Goal: Information Seeking & Learning: Learn about a topic

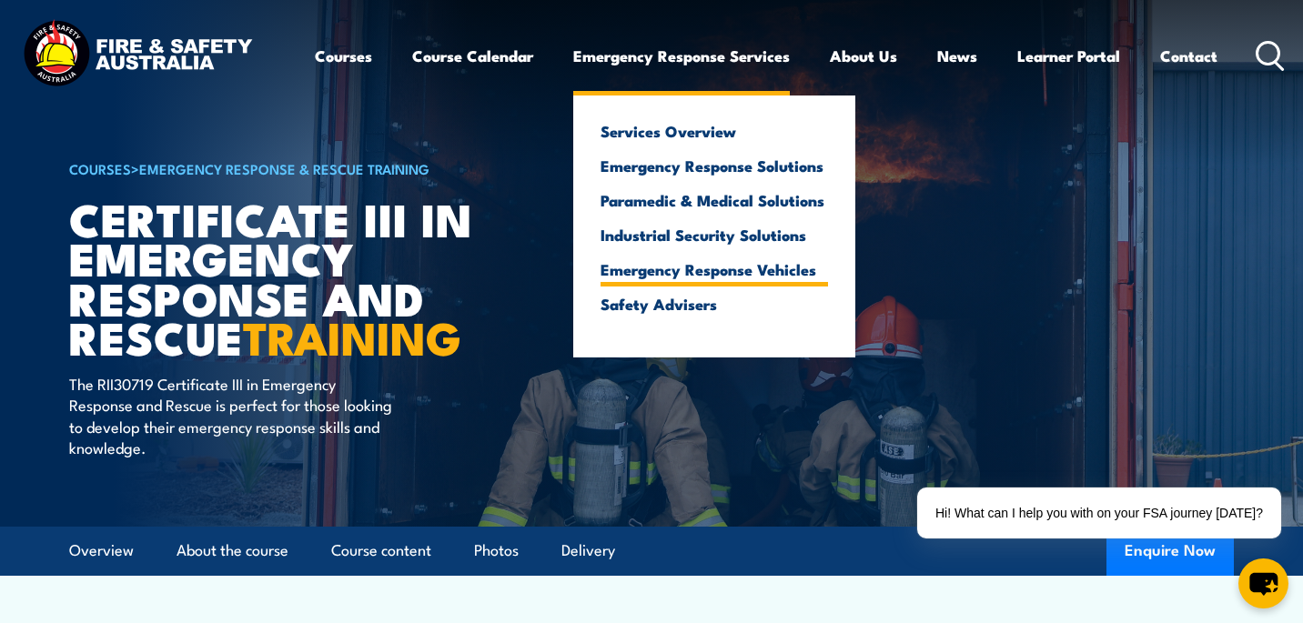
click at [676, 265] on link "Emergency Response Vehicles" at bounding box center [715, 269] width 228 height 16
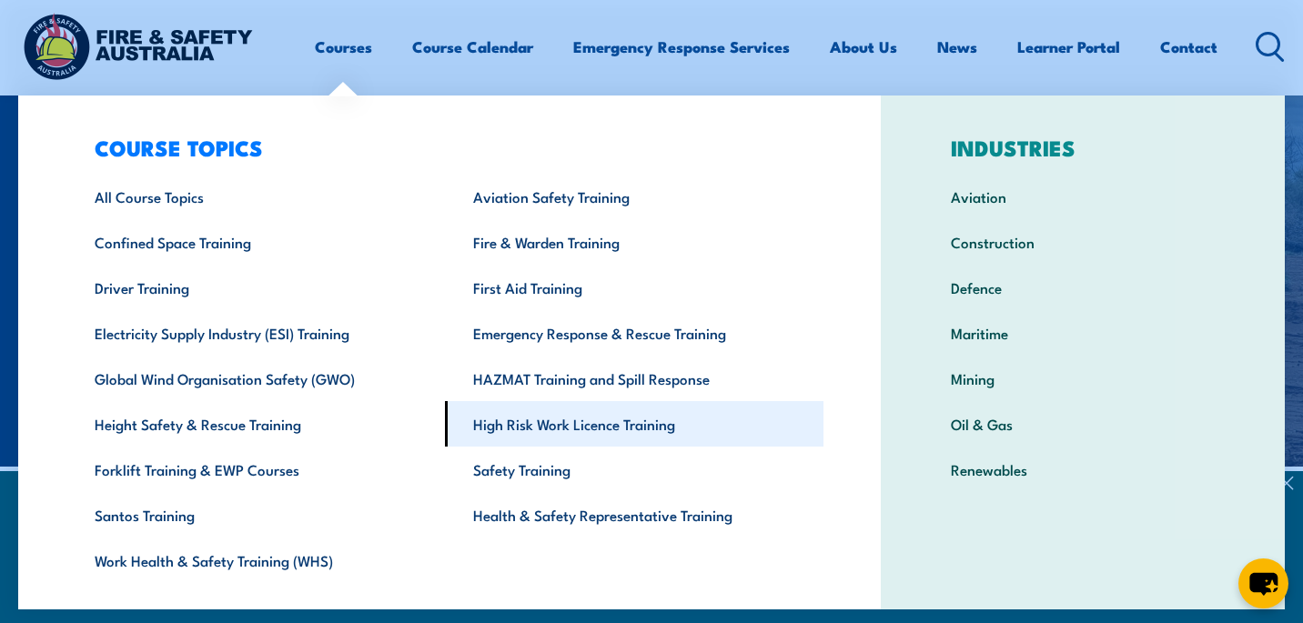
scroll to position [40, 0]
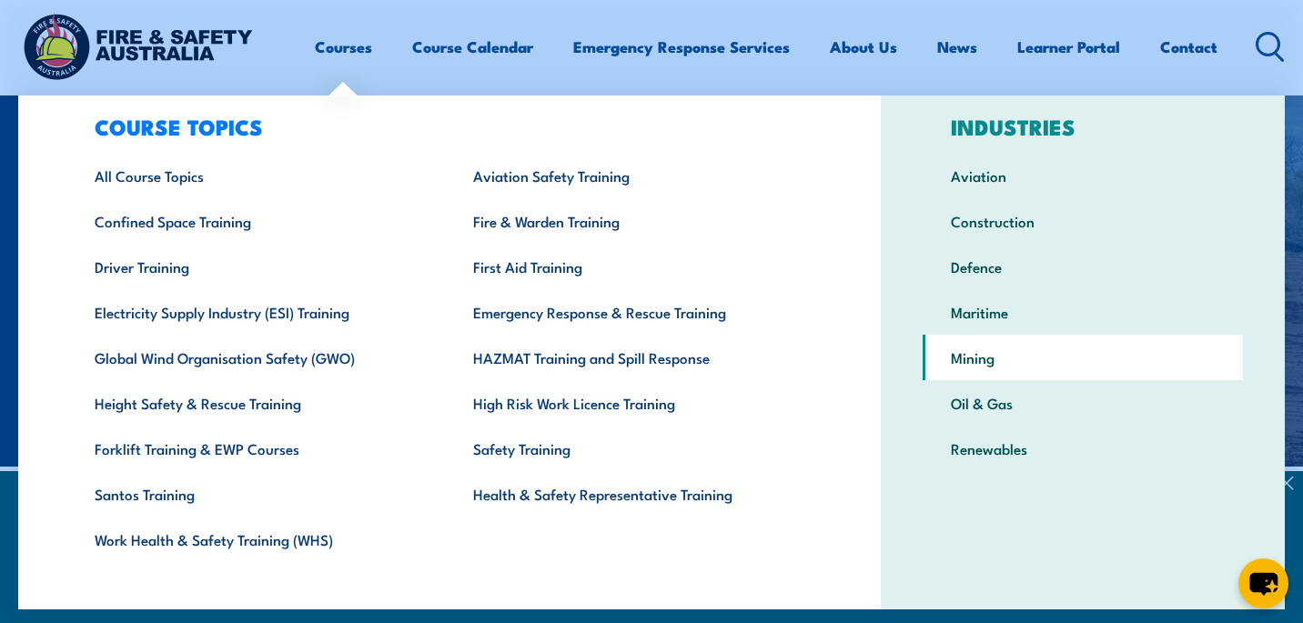
click at [1002, 359] on link "Mining" at bounding box center [1083, 358] width 320 height 46
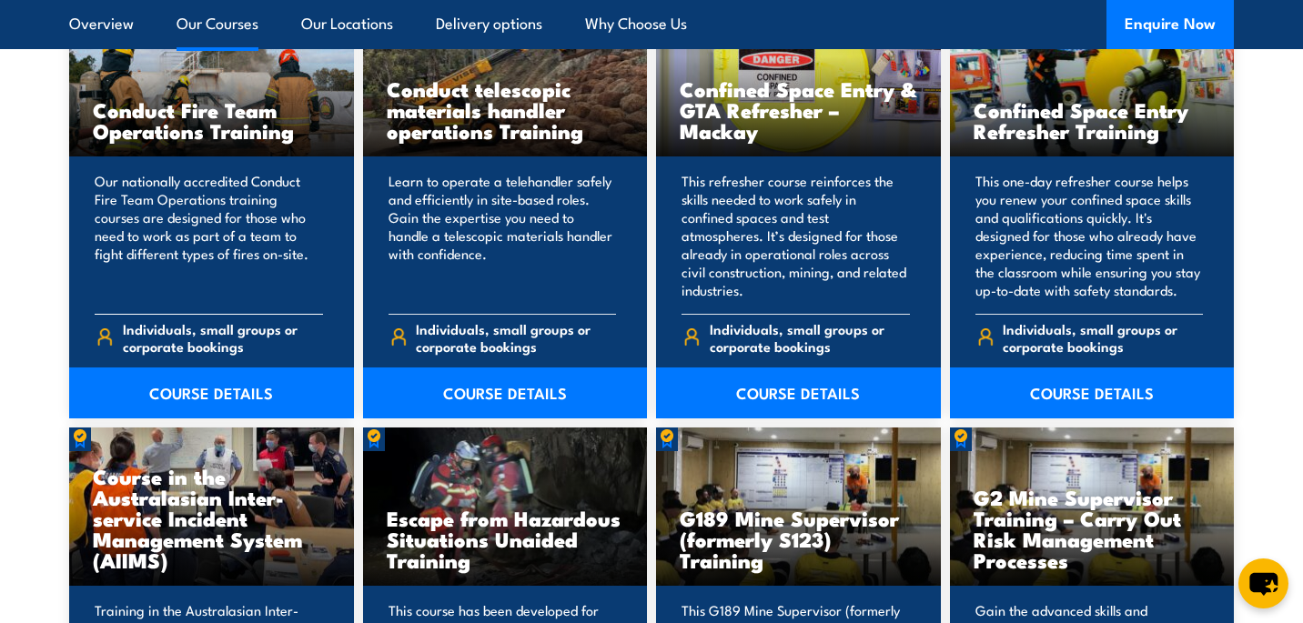
scroll to position [2087, 0]
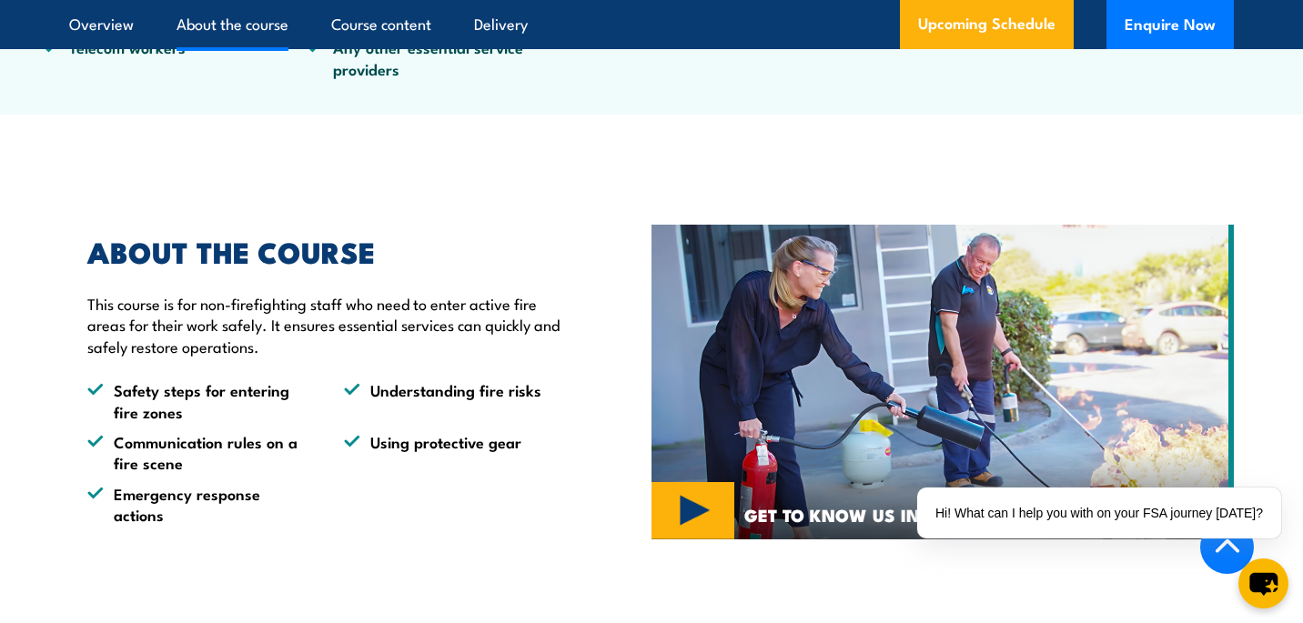
scroll to position [873, 0]
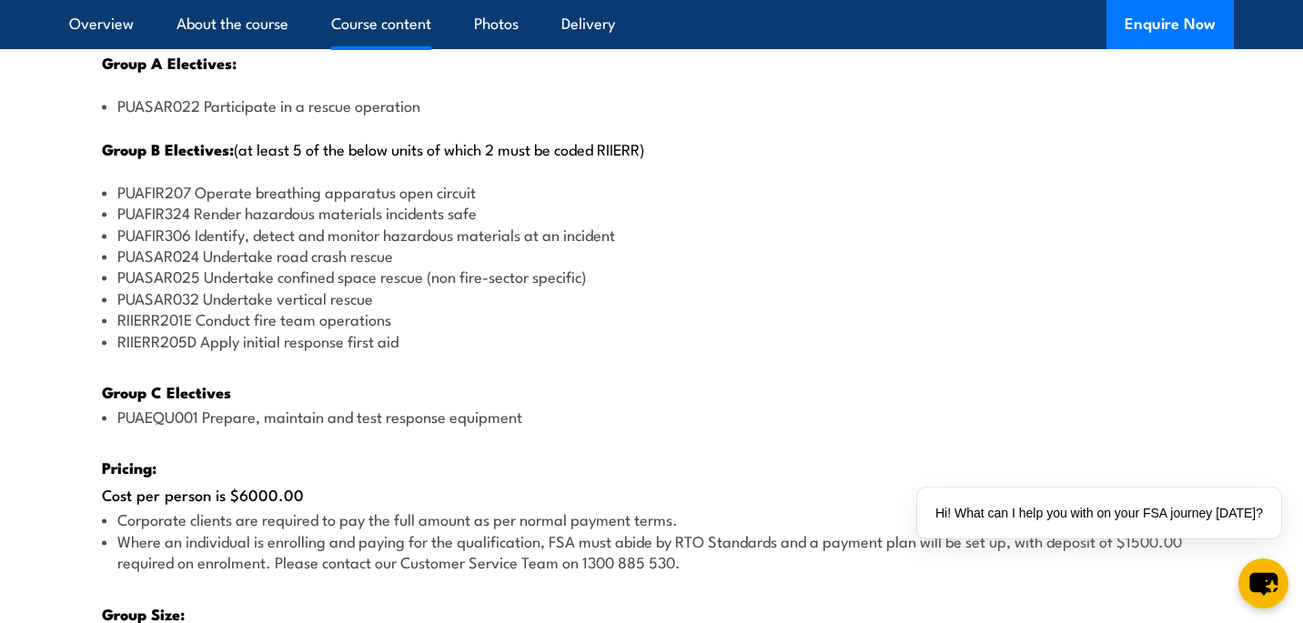
scroll to position [2431, 0]
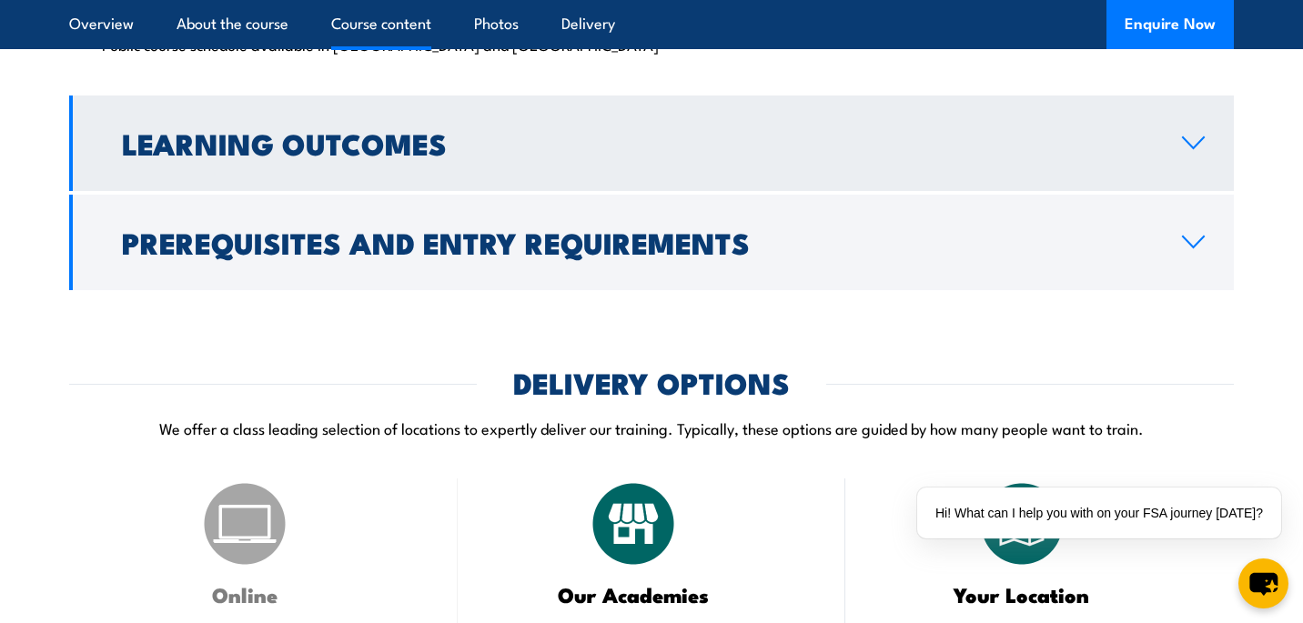
click at [255, 130] on h2 "Learning Outcomes" at bounding box center [637, 142] width 1031 height 25
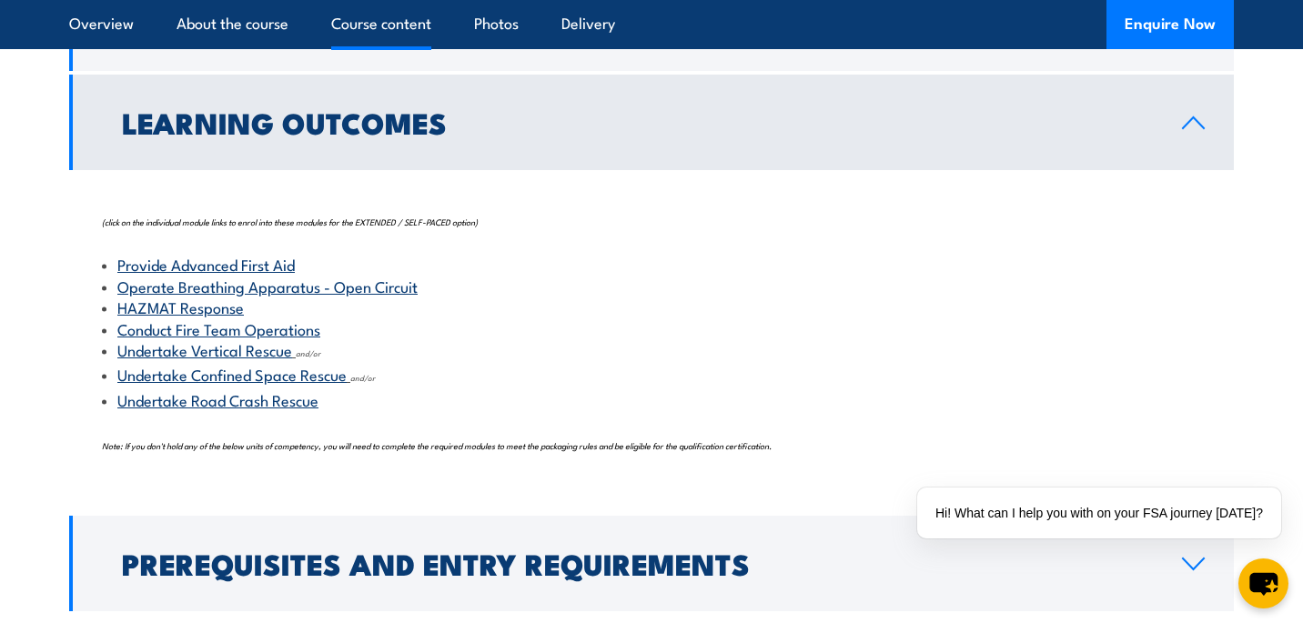
scroll to position [1854, 0]
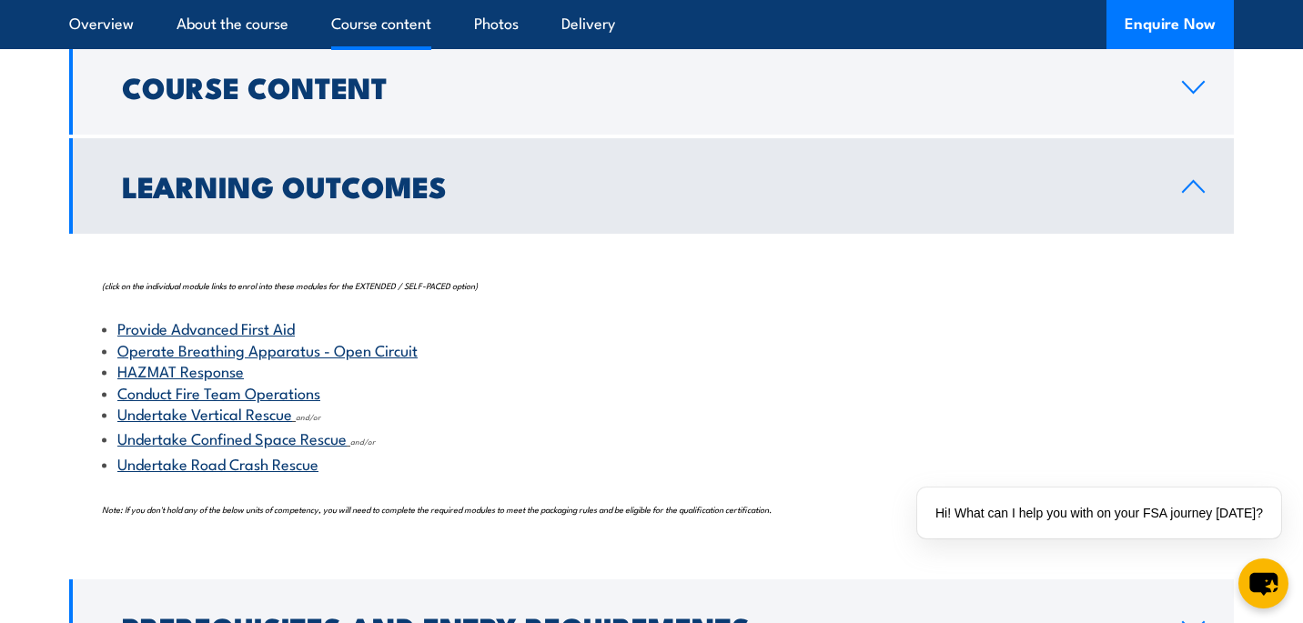
click at [316, 208] on link "Learning Outcomes" at bounding box center [651, 186] width 1165 height 96
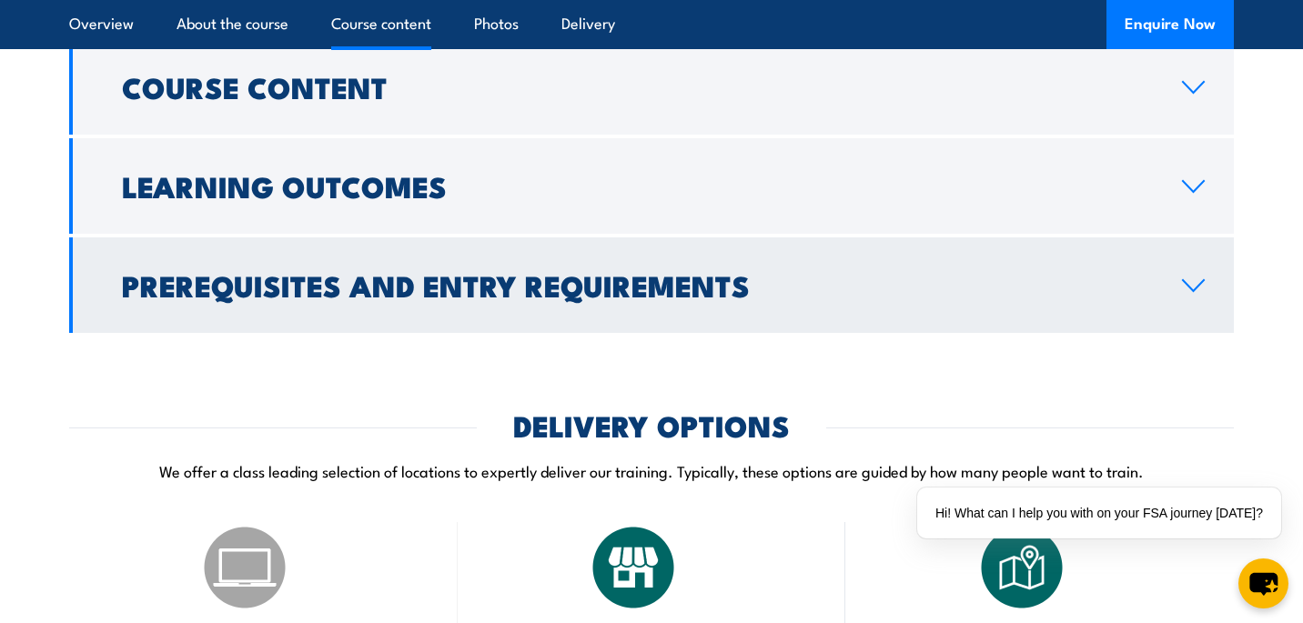
click at [324, 308] on link "Prerequisites and Entry Requirements" at bounding box center [651, 286] width 1165 height 96
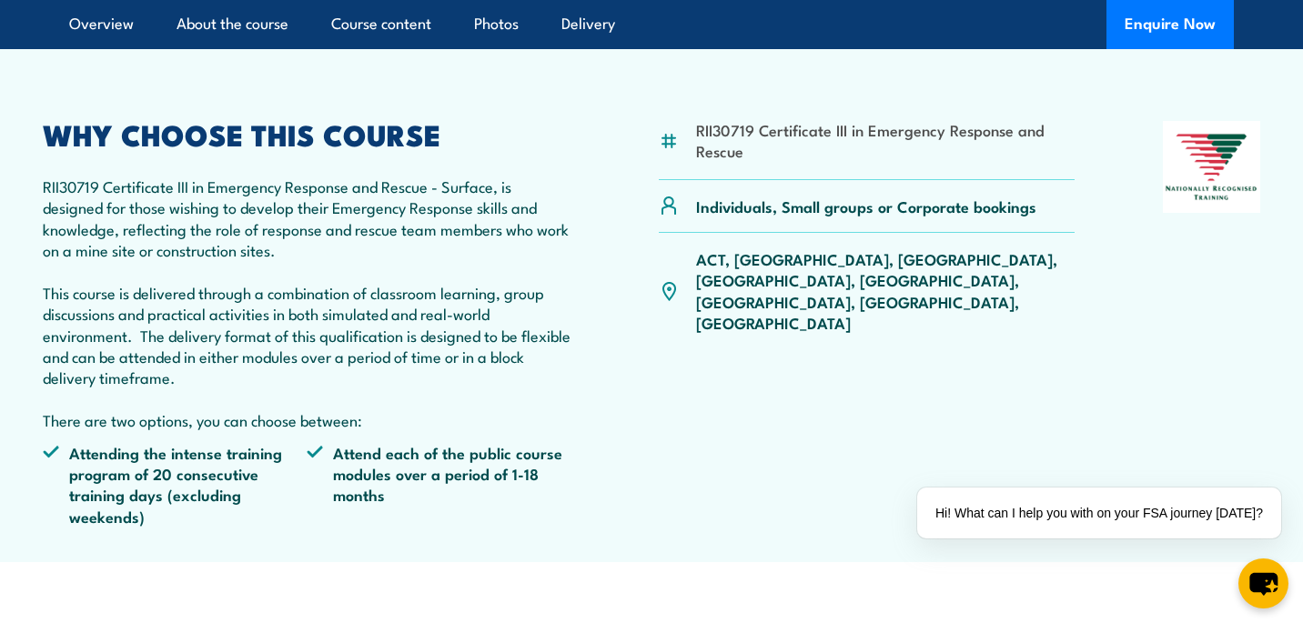
scroll to position [0, 0]
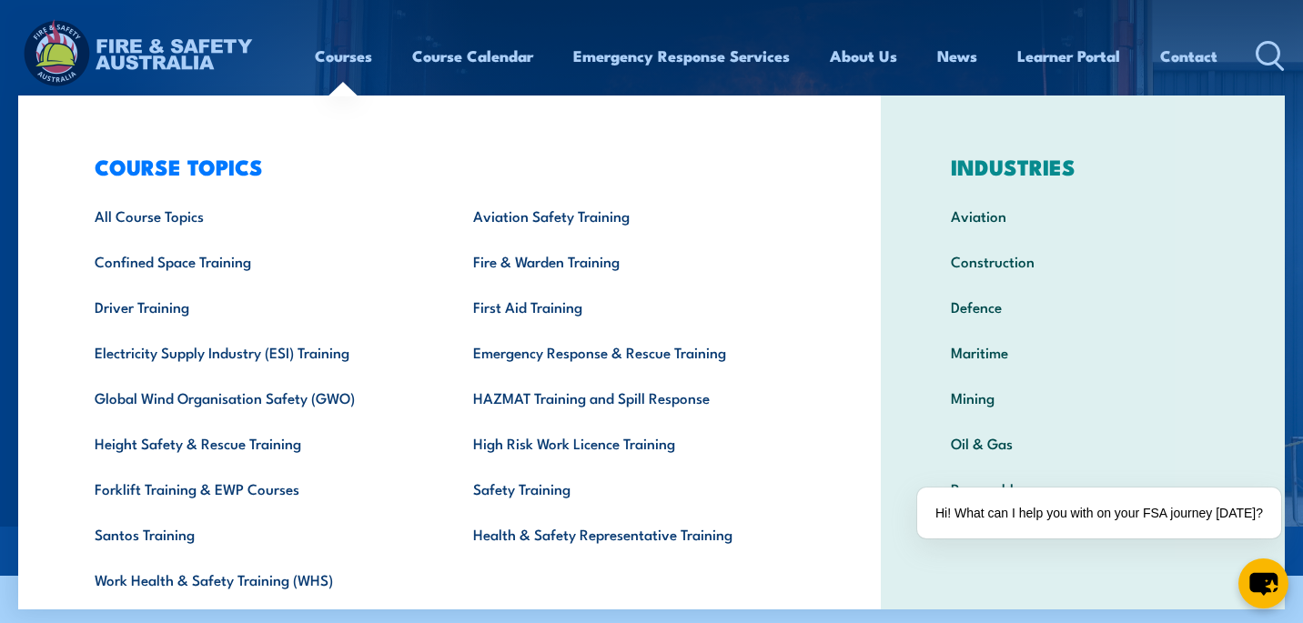
click at [342, 55] on link "Courses" at bounding box center [343, 56] width 57 height 48
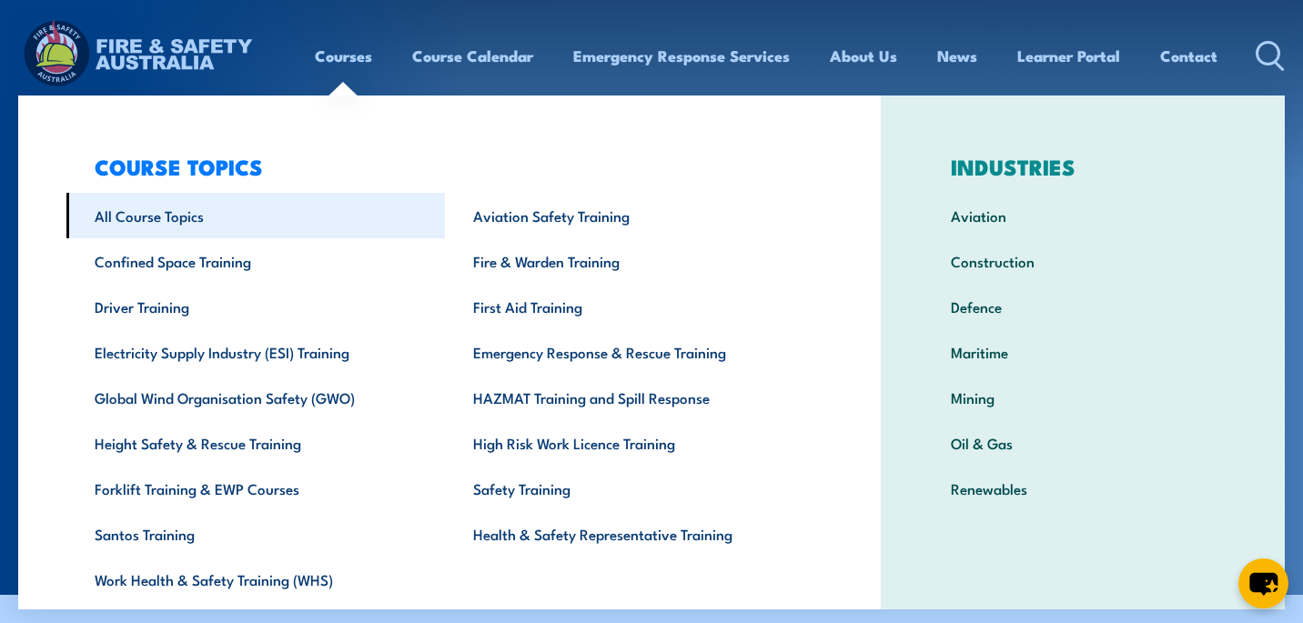
click at [232, 229] on link "All Course Topics" at bounding box center [255, 216] width 379 height 46
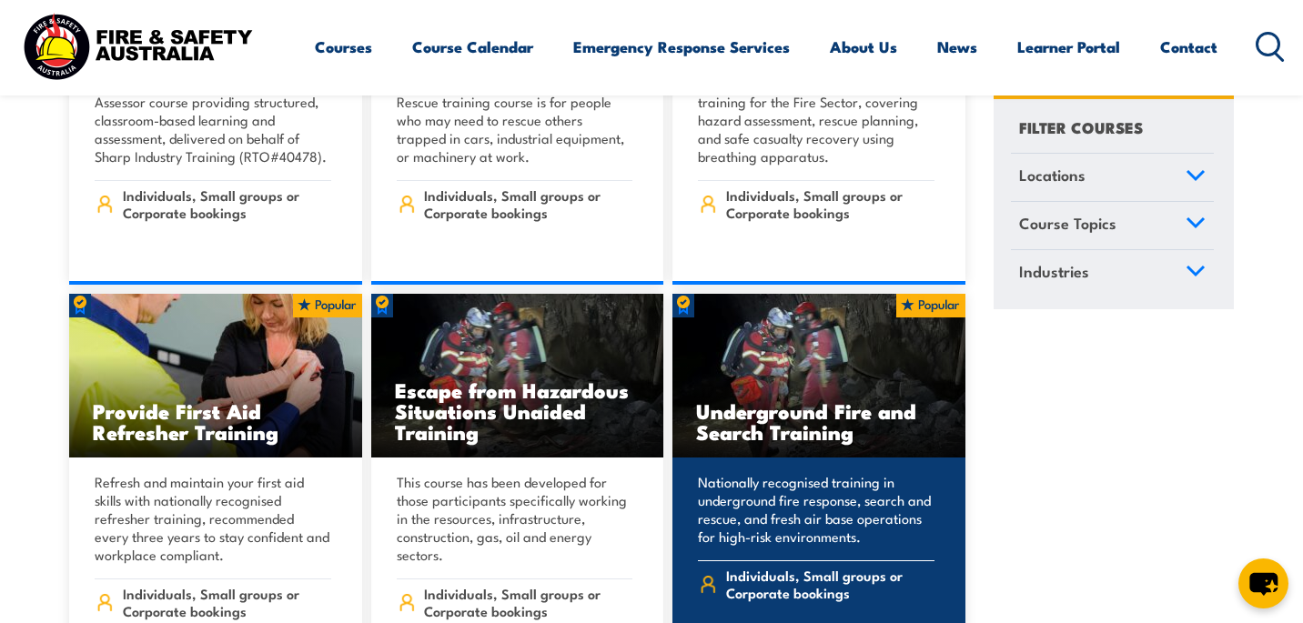
scroll to position [1589, 0]
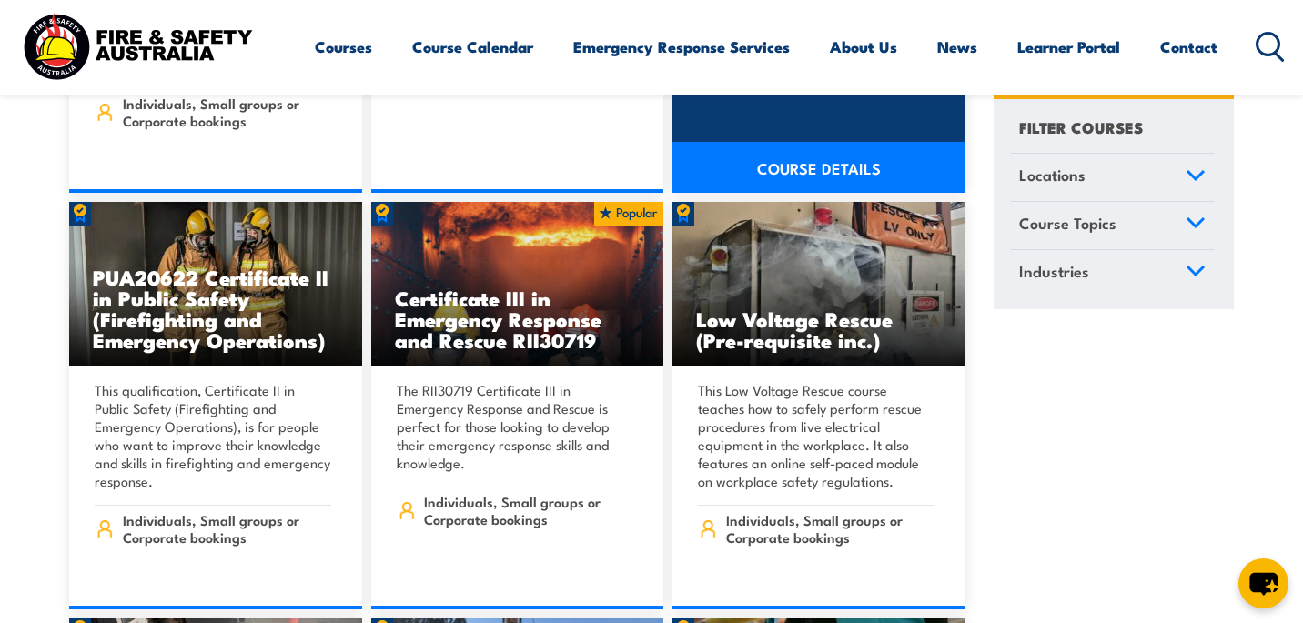
scroll to position [5839, 0]
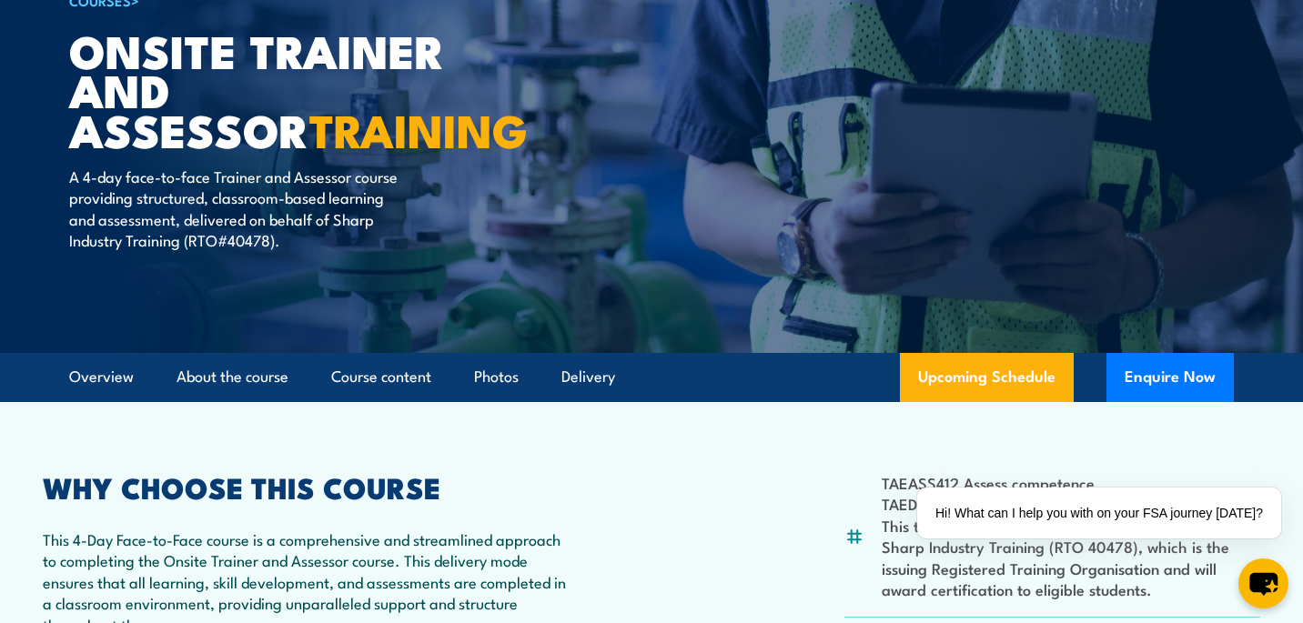
scroll to position [197, 0]
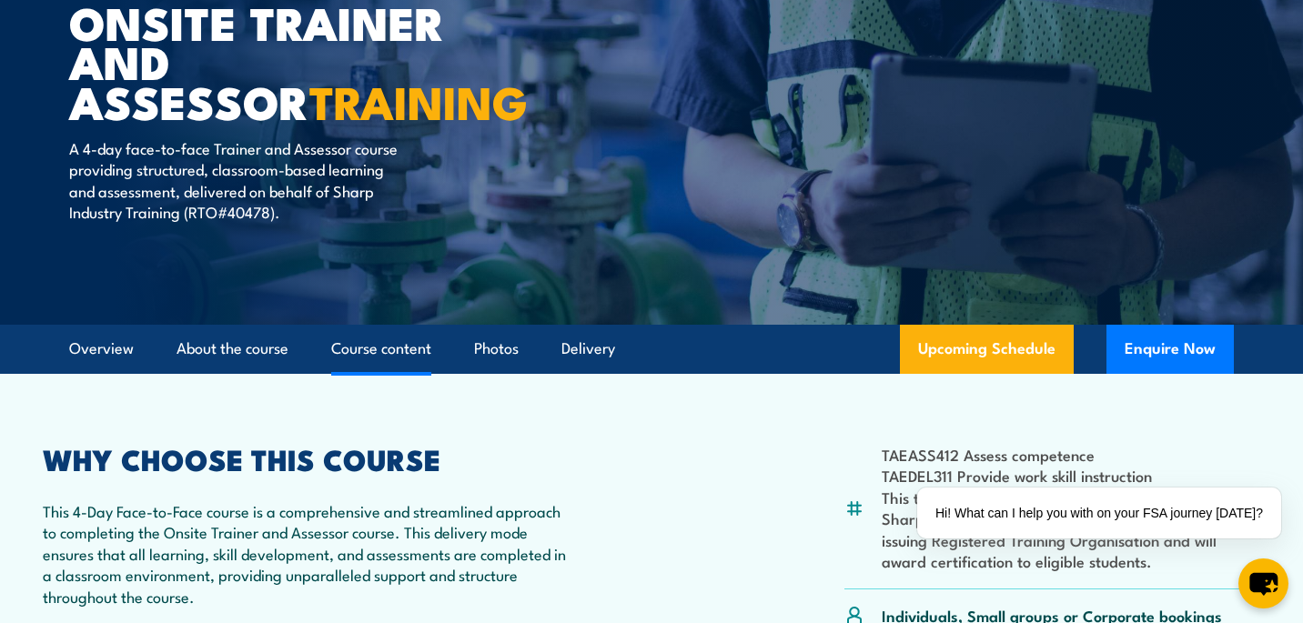
click at [416, 340] on link "Course content" at bounding box center [381, 349] width 100 height 48
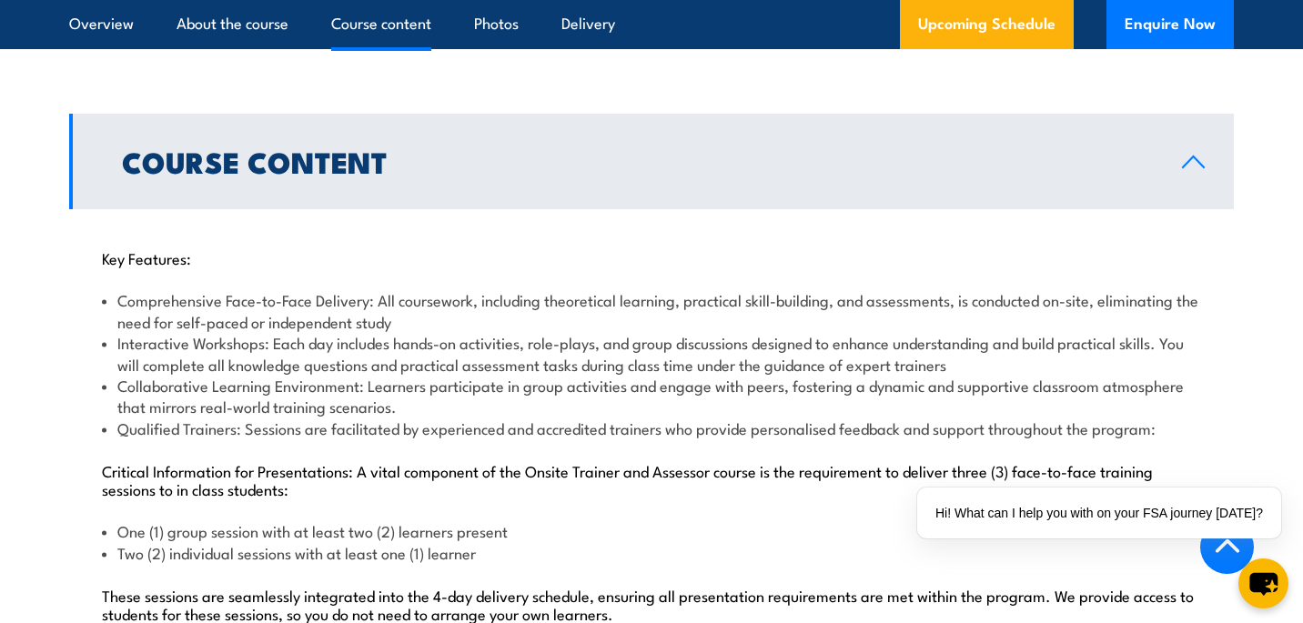
scroll to position [1650, 0]
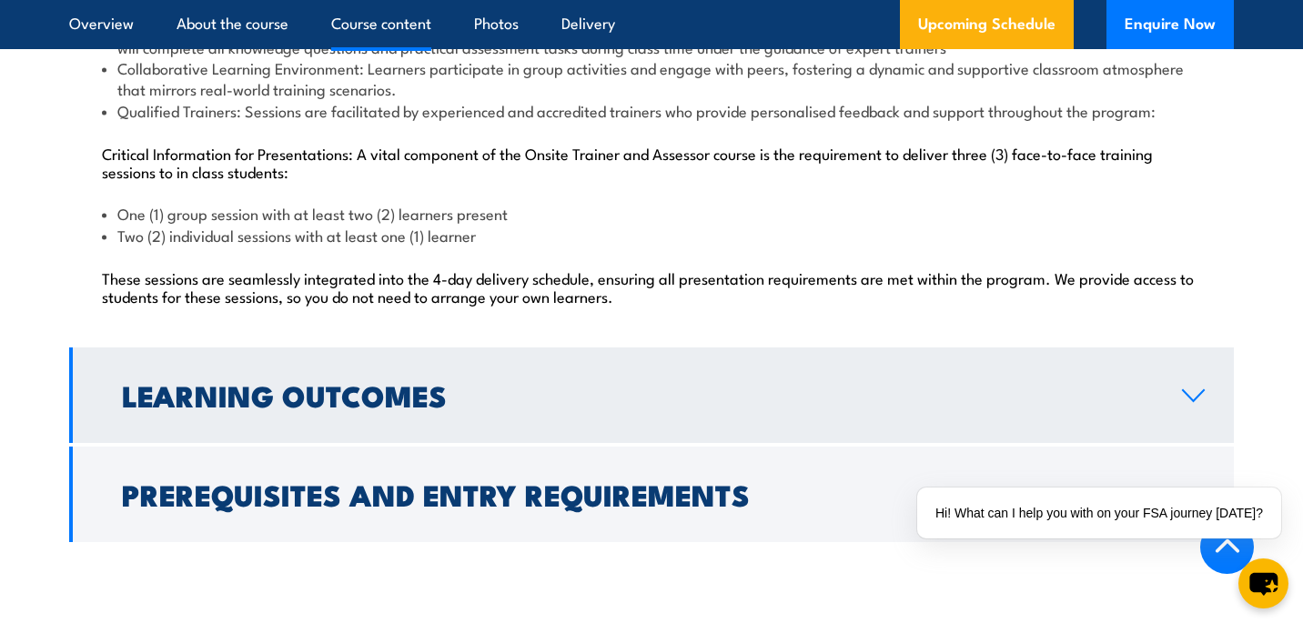
click at [428, 417] on link "Learning Outcomes" at bounding box center [651, 396] width 1165 height 96
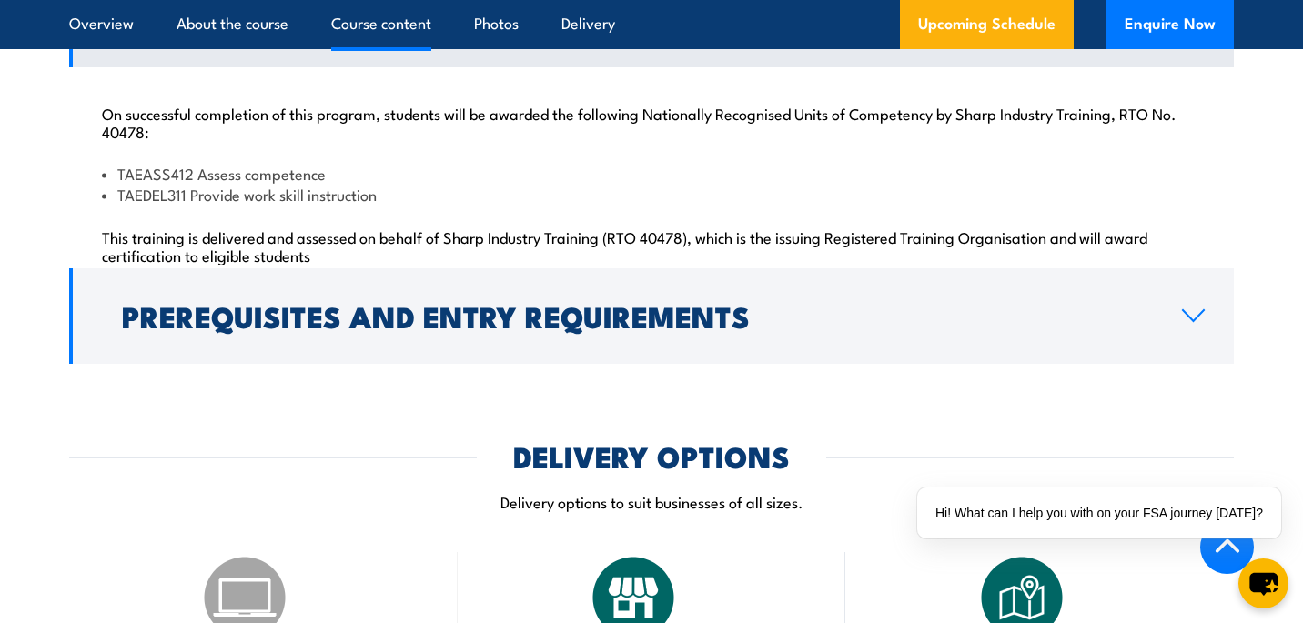
scroll to position [1890, 0]
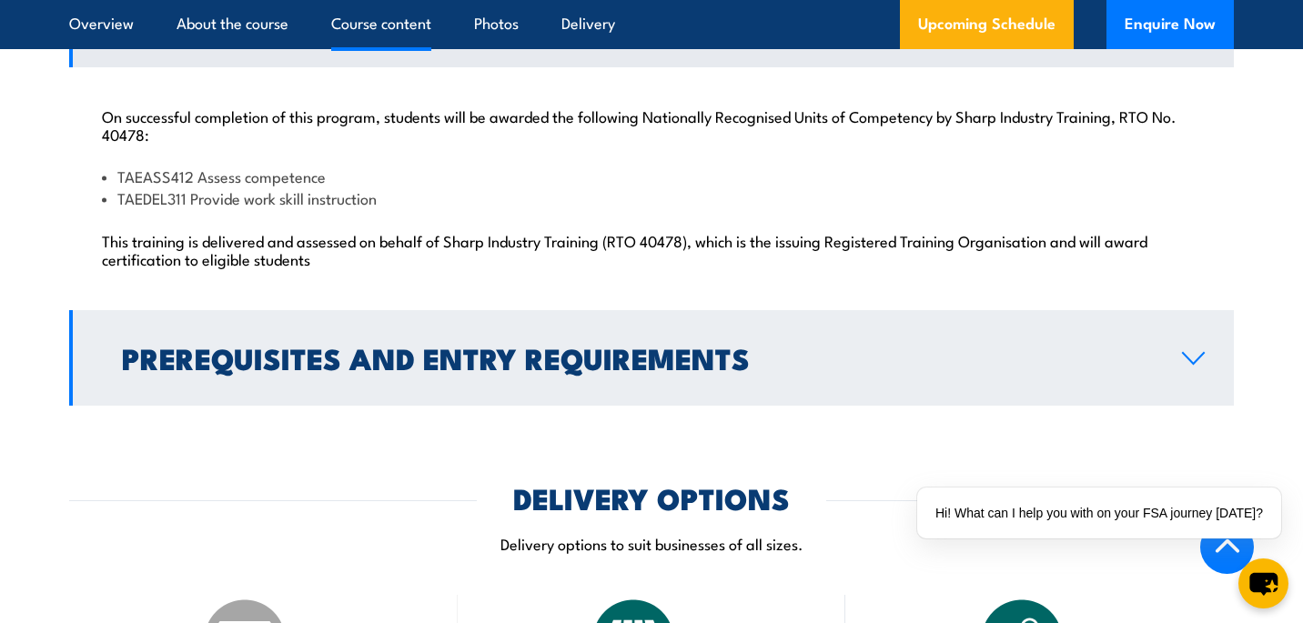
click at [300, 345] on h2 "Prerequisites and Entry Requirements" at bounding box center [637, 357] width 1031 height 25
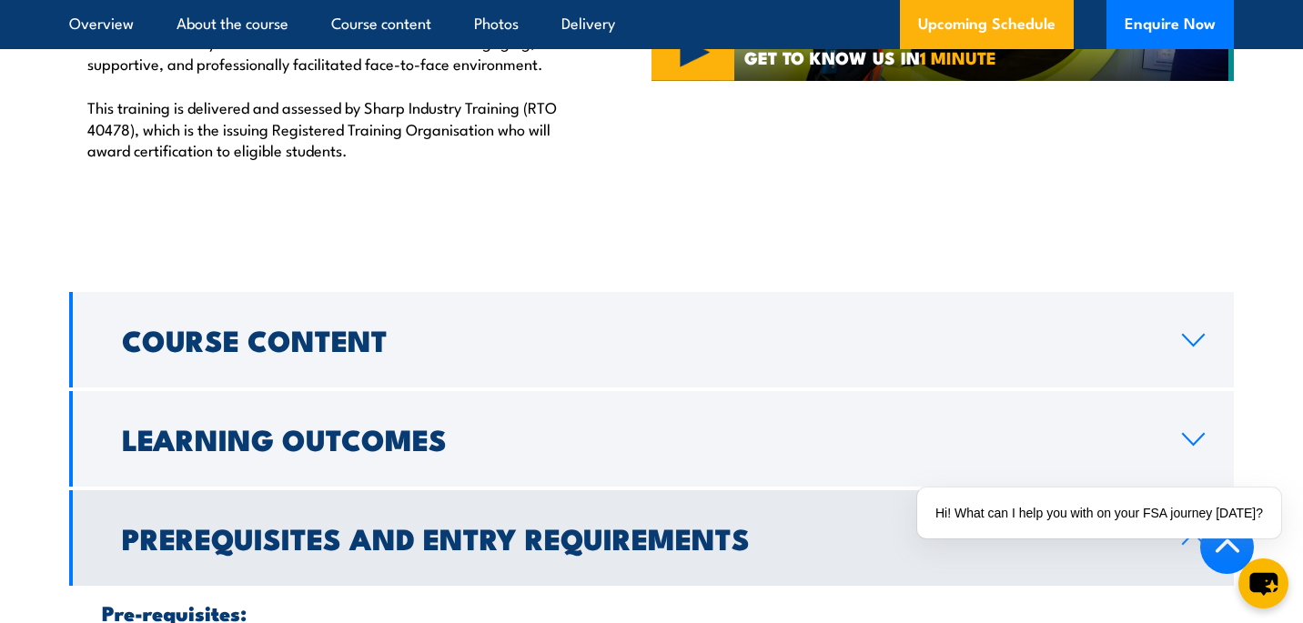
scroll to position [1520, 0]
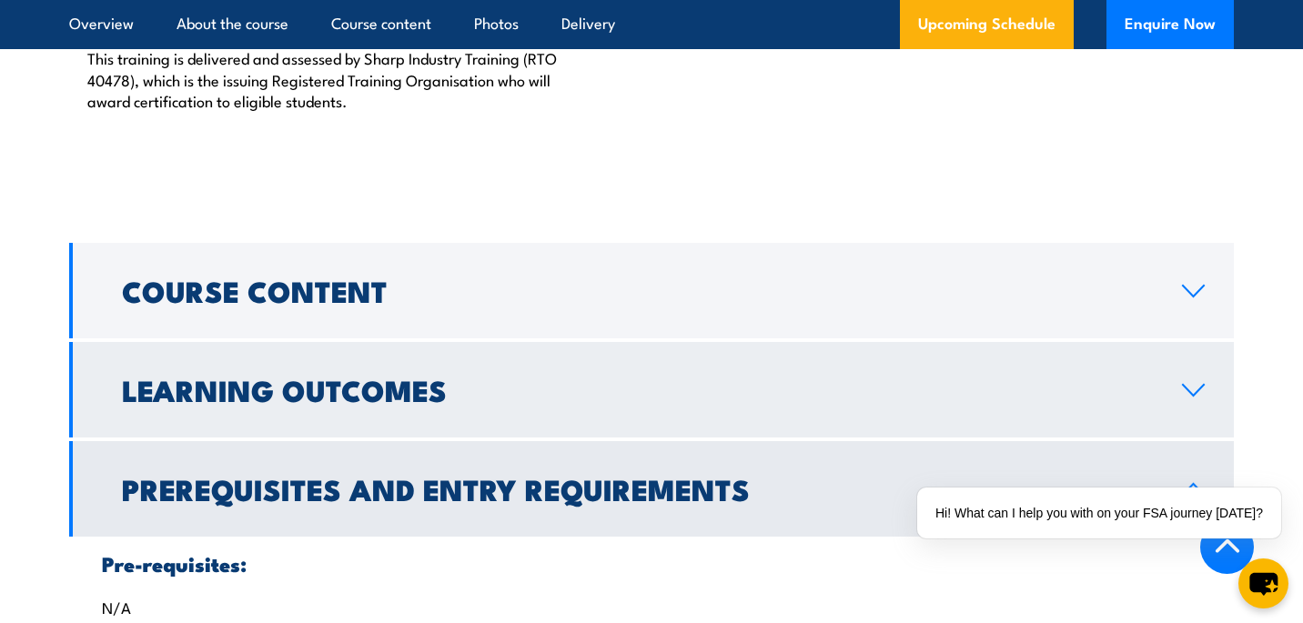
click at [281, 361] on link "Learning Outcomes" at bounding box center [651, 390] width 1165 height 96
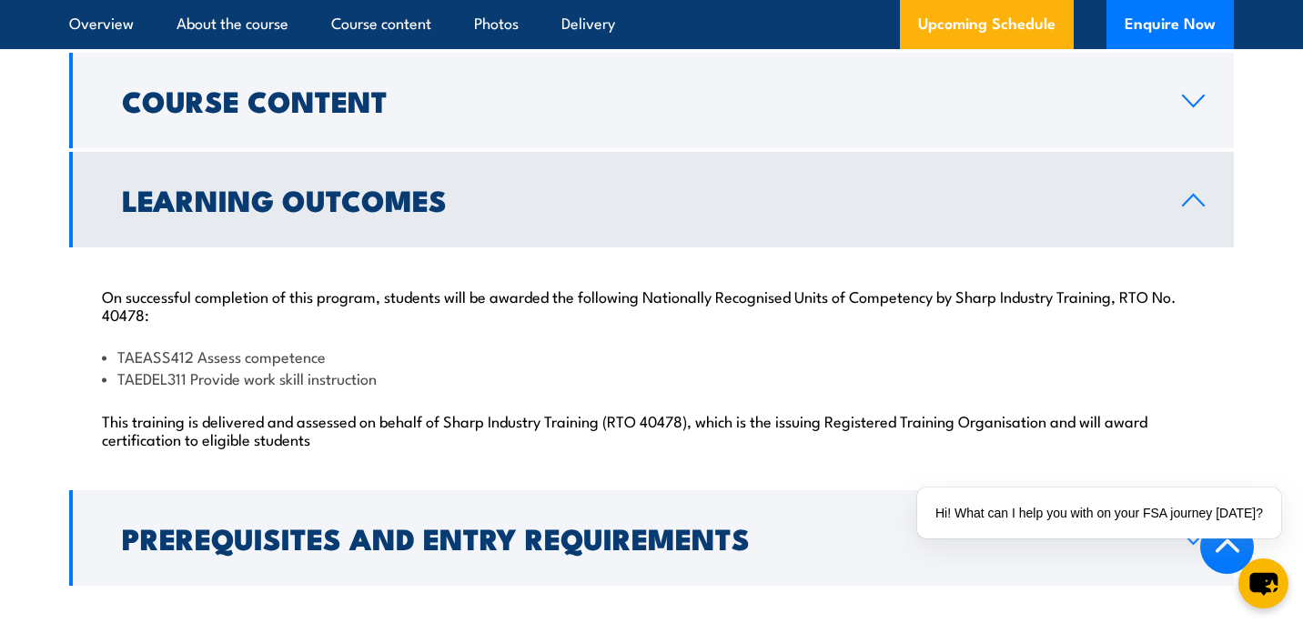
scroll to position [1740, 0]
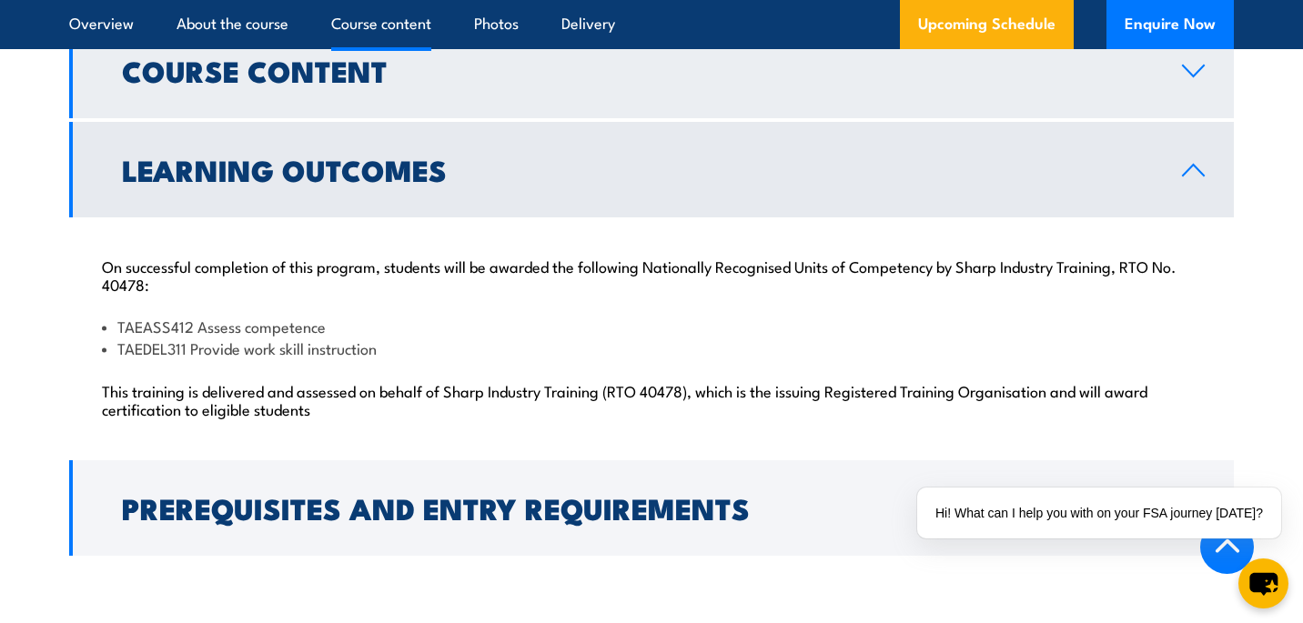
click at [278, 83] on h2 "Course Content" at bounding box center [637, 69] width 1031 height 25
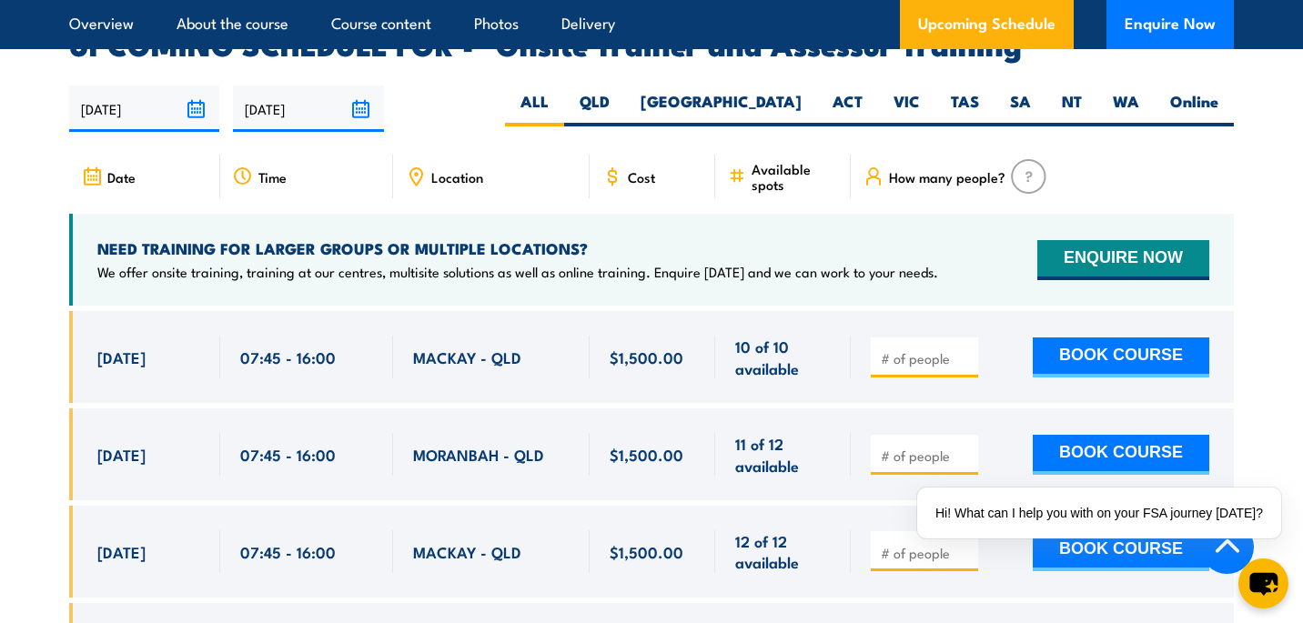
scroll to position [3250, 0]
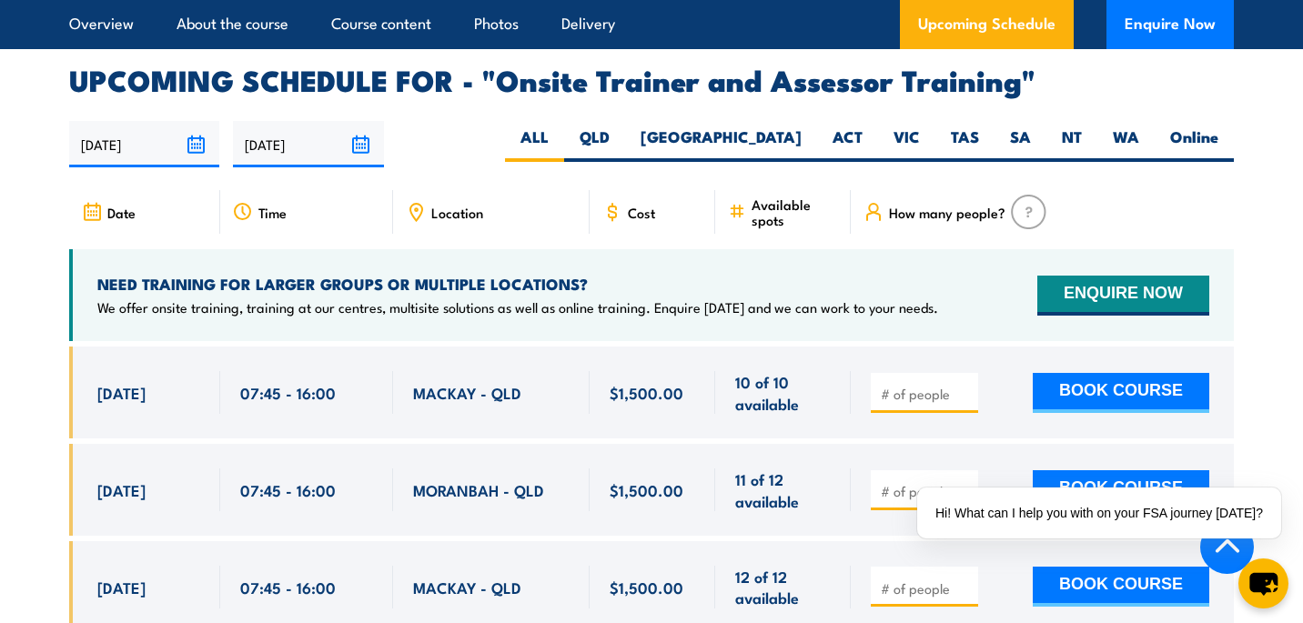
click at [437, 205] on span "Location" at bounding box center [457, 212] width 52 height 15
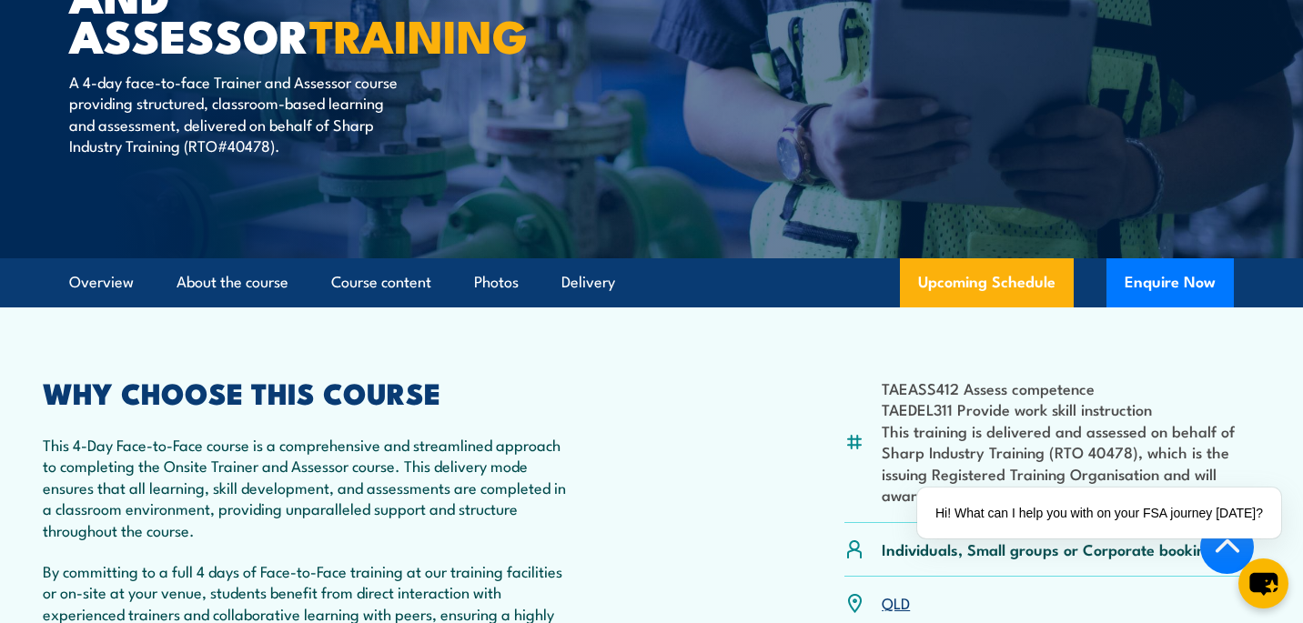
scroll to position [0, 0]
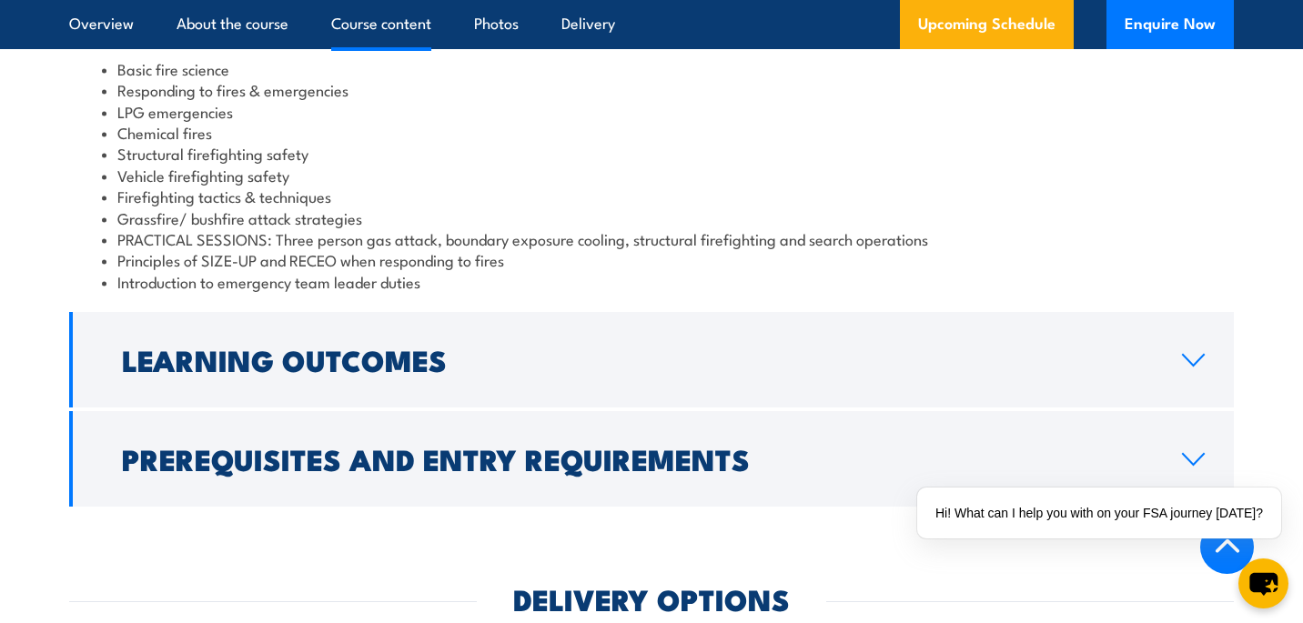
scroll to position [1674, 0]
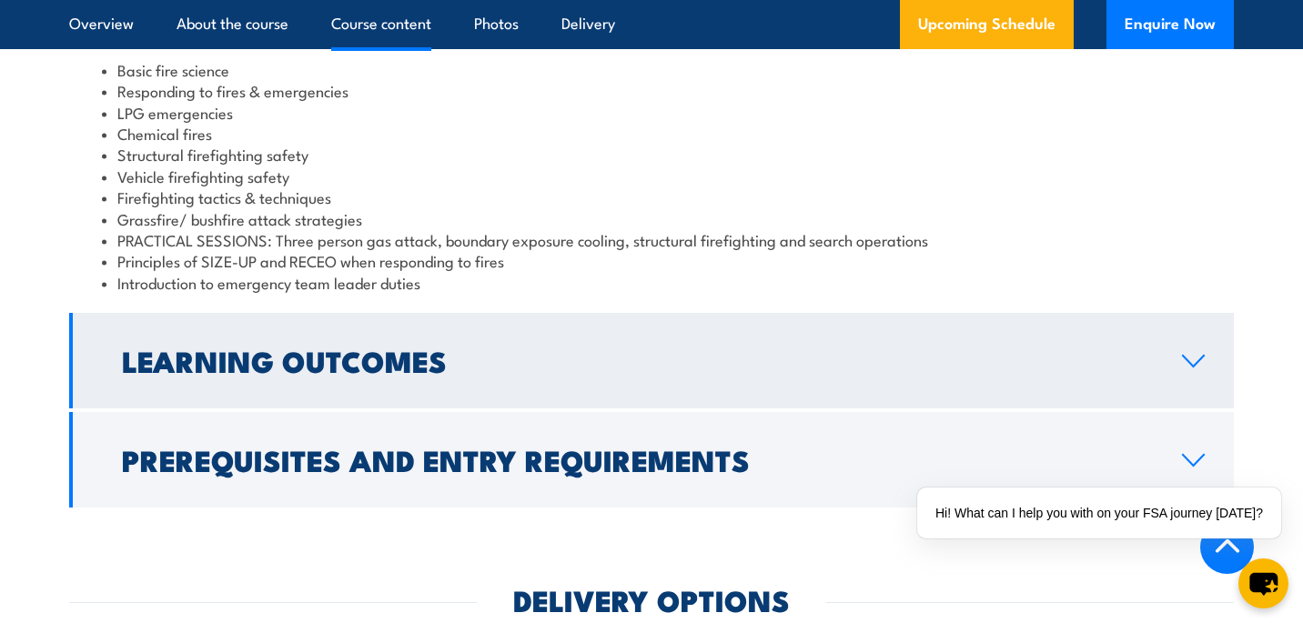
click at [515, 357] on h2 "Learning Outcomes" at bounding box center [637, 360] width 1031 height 25
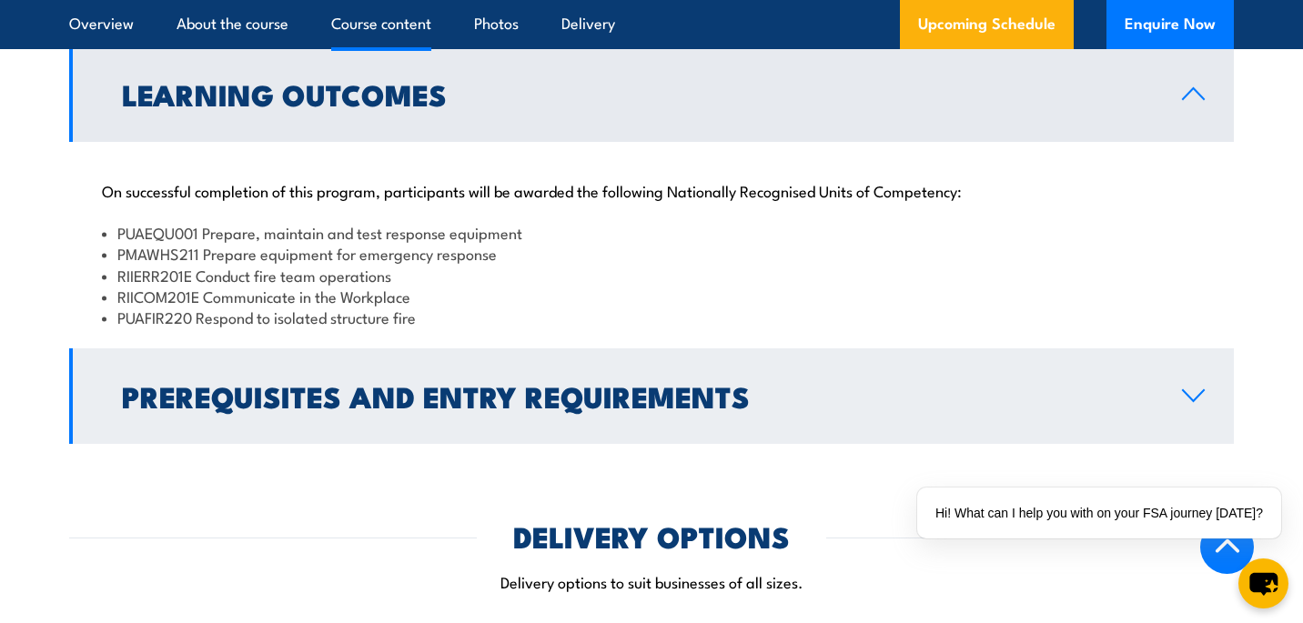
click at [514, 366] on link "Prerequisites and Entry Requirements" at bounding box center [651, 397] width 1165 height 96
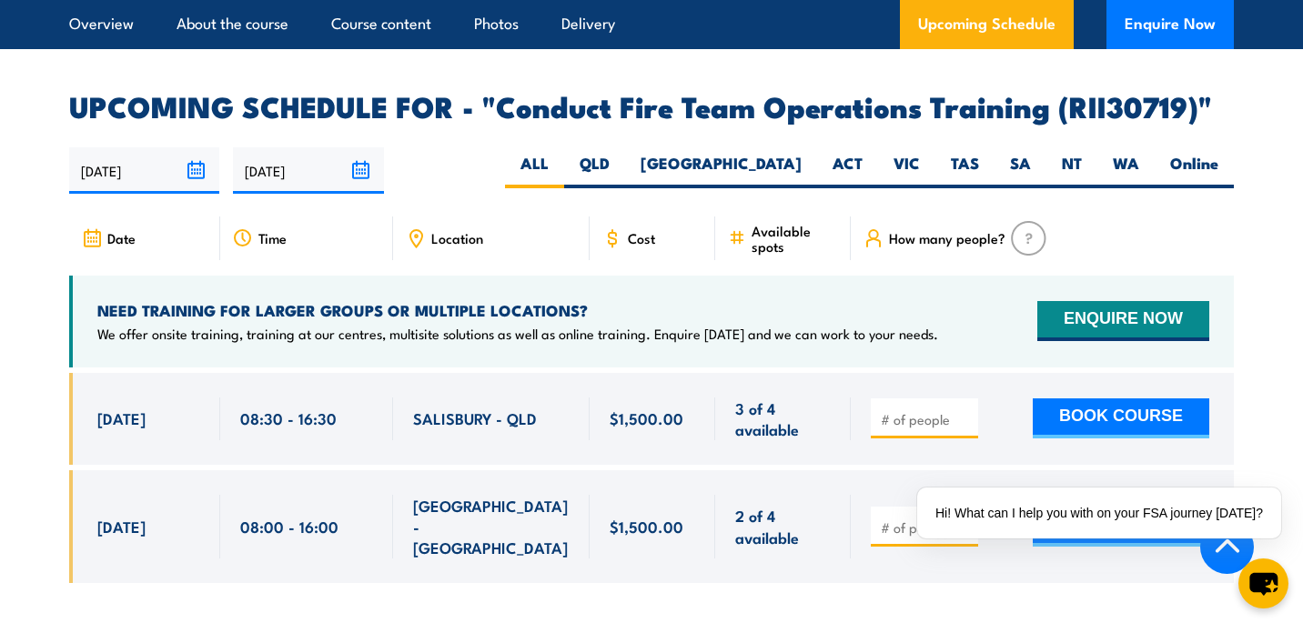
scroll to position [2929, 0]
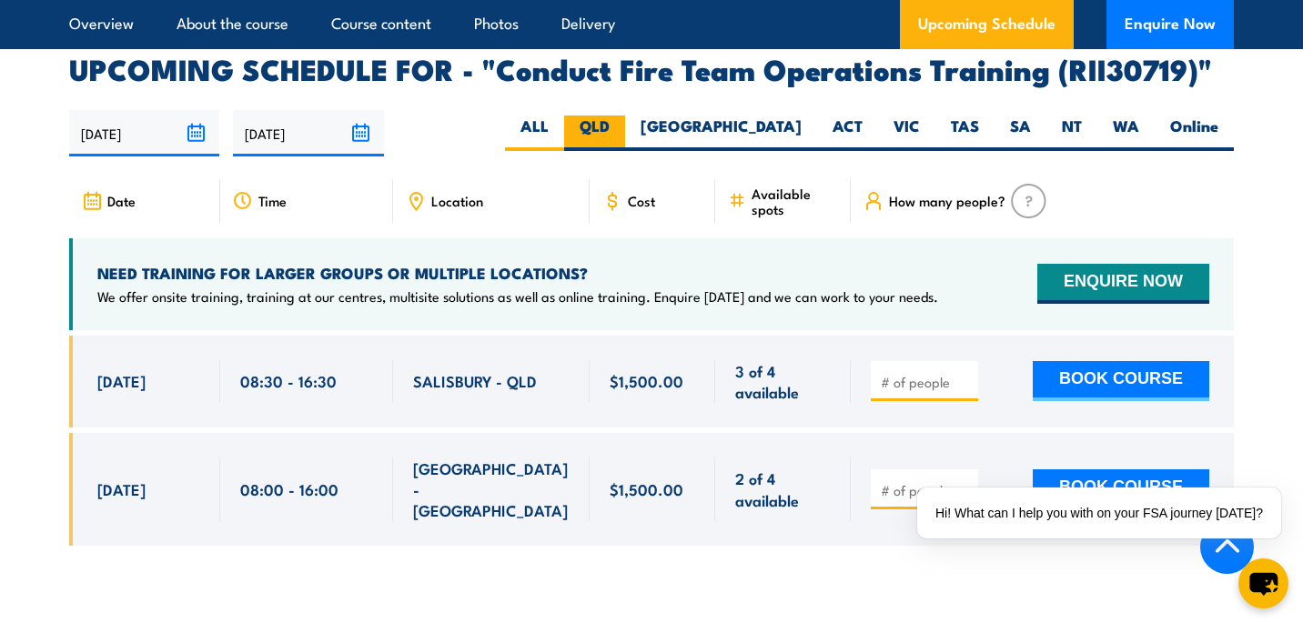
click at [625, 116] on label "QLD" at bounding box center [594, 133] width 61 height 35
click at [622, 116] on input "QLD" at bounding box center [616, 122] width 12 height 12
radio input "true"
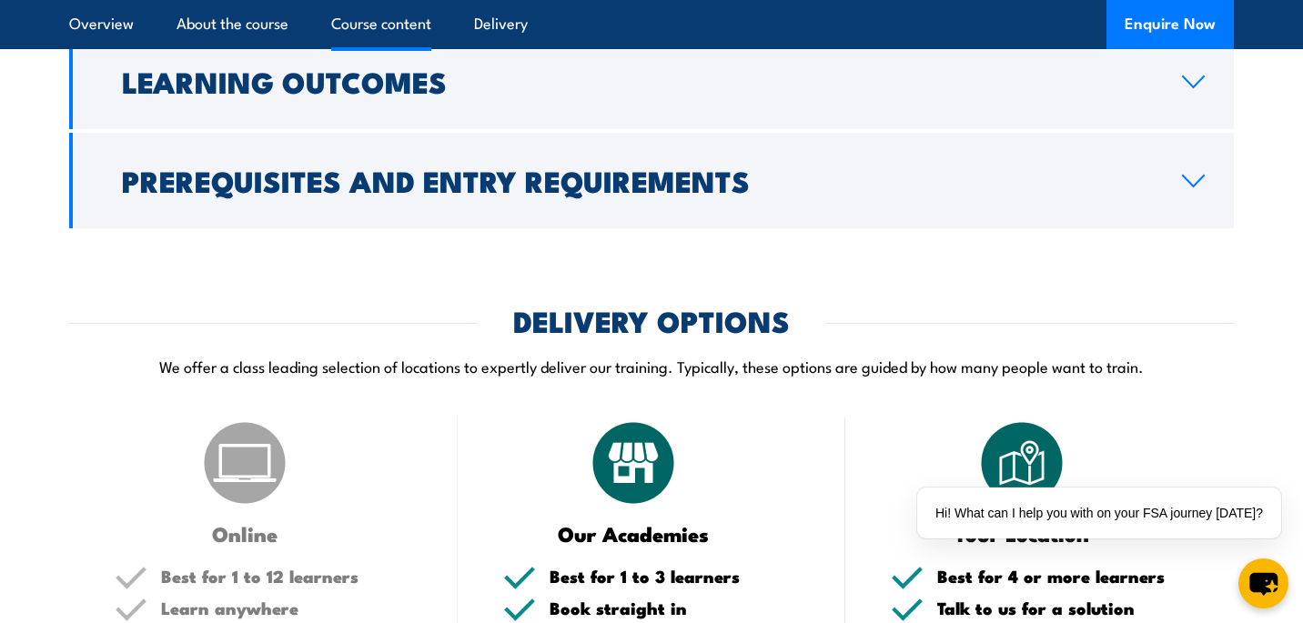
scroll to position [2376, 0]
